Goal: Task Accomplishment & Management: Manage account settings

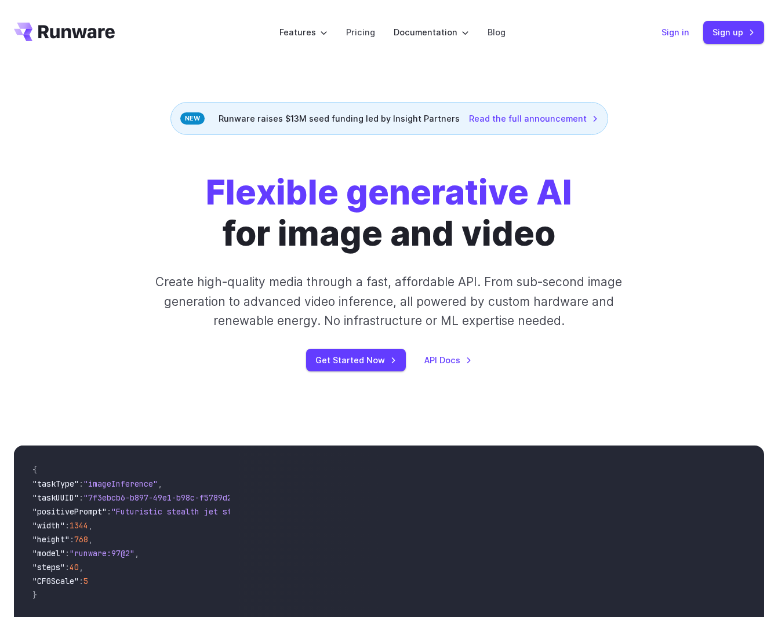
click at [687, 32] on link "Sign in" at bounding box center [675, 31] width 28 height 13
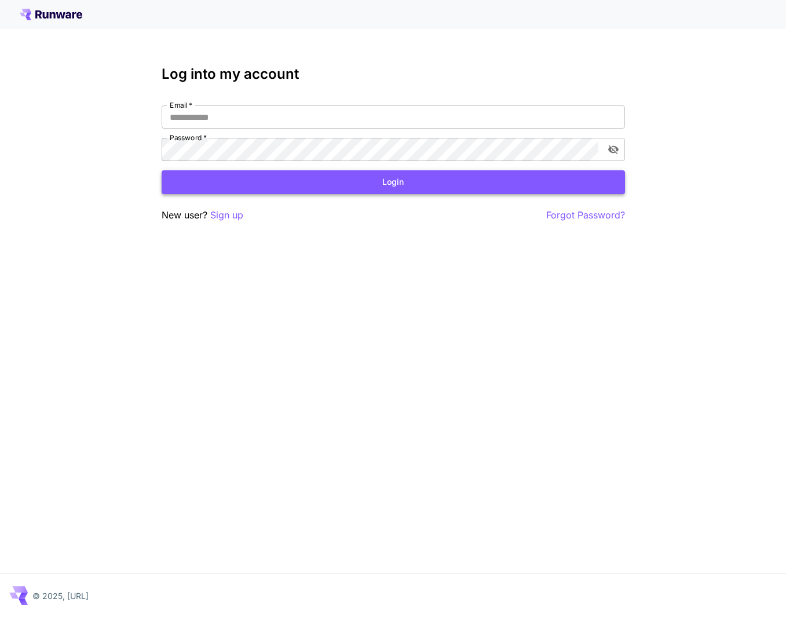
type input "**********"
click at [305, 183] on button "Login" at bounding box center [394, 182] width 464 height 24
